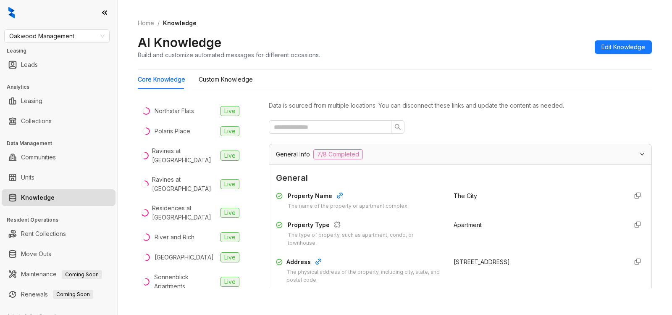
scroll to position [208, 0]
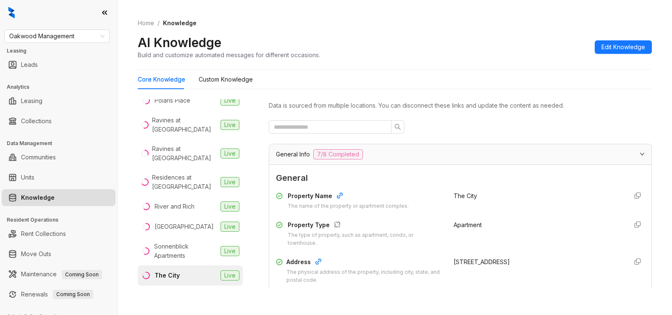
click at [160, 271] on div "The City" at bounding box center [167, 275] width 25 height 9
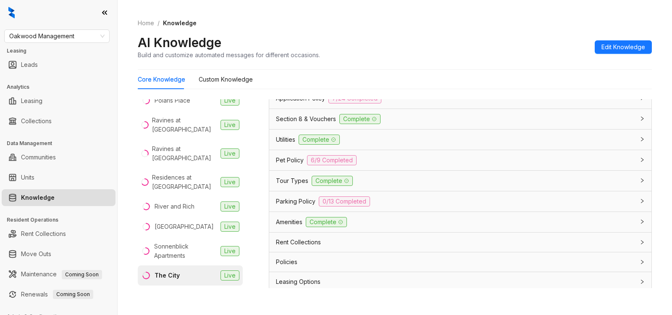
scroll to position [624, 0]
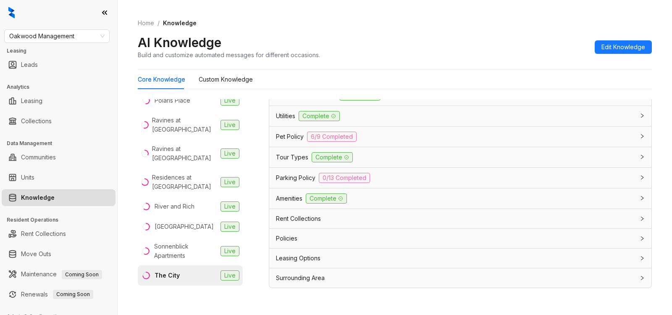
drag, startPoint x: 315, startPoint y: 259, endPoint x: 323, endPoint y: 265, distance: 10.5
click at [315, 258] on span "Leasing Options" at bounding box center [298, 257] width 45 height 9
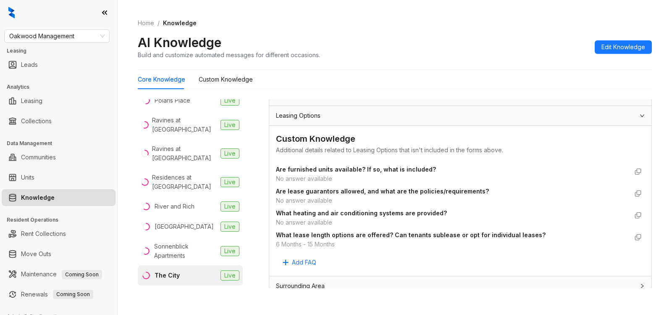
scroll to position [775, 0]
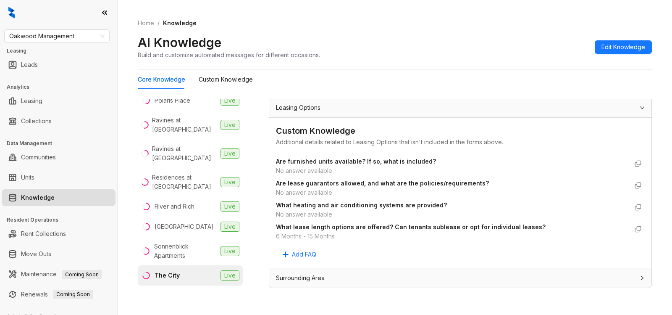
click at [339, 166] on div "No answer available" at bounding box center [452, 170] width 352 height 9
click at [294, 162] on strong "Are furnished units available? If so, what is included?" at bounding box center [356, 161] width 160 height 7
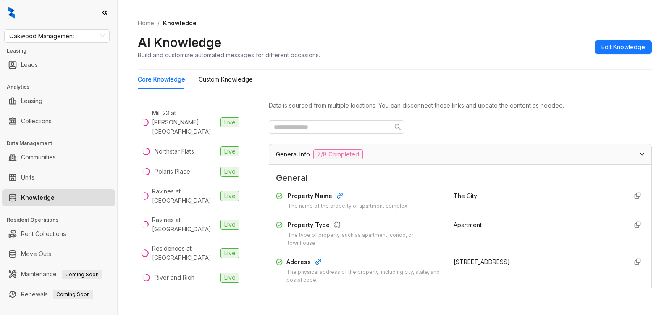
scroll to position [208, 0]
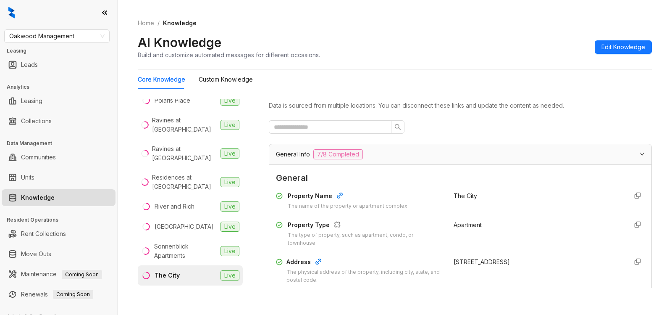
click at [173, 271] on div "The City" at bounding box center [167, 275] width 25 height 9
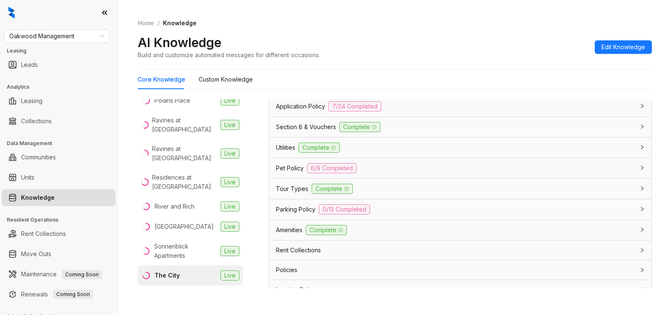
scroll to position [624, 0]
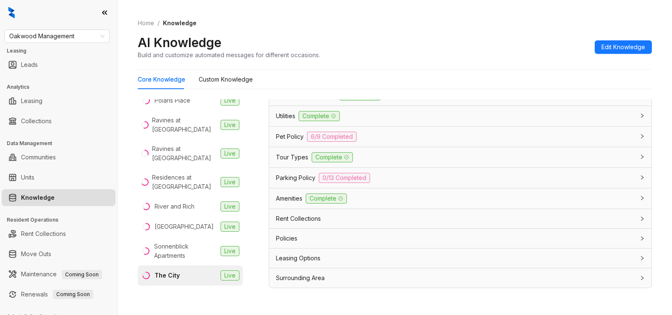
click at [329, 239] on div "Policies" at bounding box center [455, 238] width 359 height 9
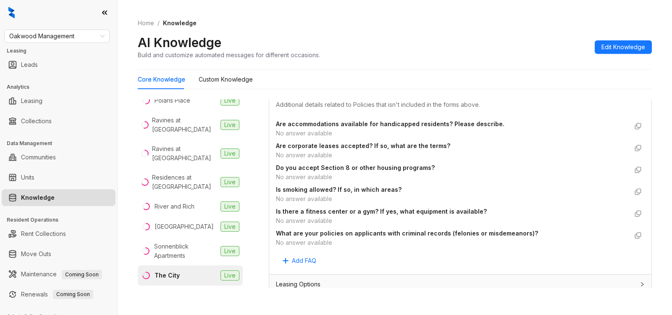
scroll to position [818, 0]
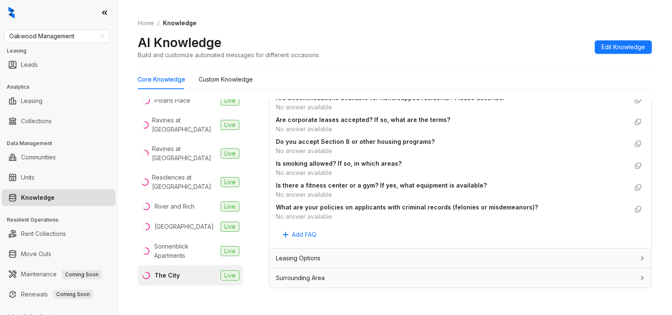
click at [368, 259] on div "Leasing Options" at bounding box center [455, 257] width 359 height 9
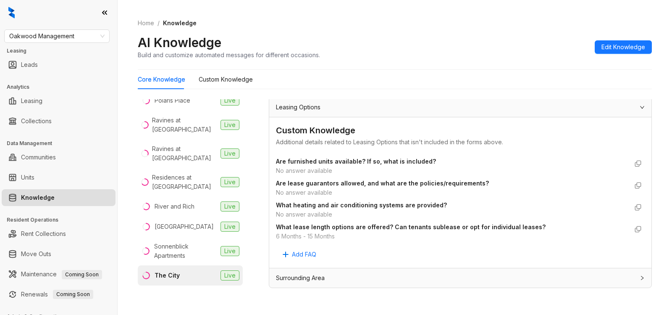
click at [307, 164] on strong "Are furnished units available? If so, what is included?" at bounding box center [356, 161] width 160 height 7
